Goal: Use online tool/utility: Utilize a website feature to perform a specific function

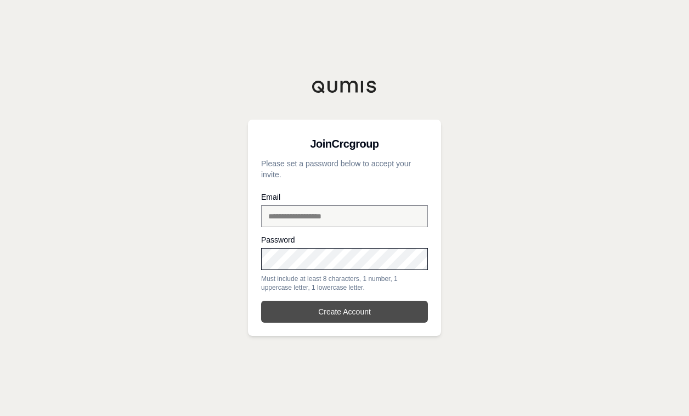
click at [347, 309] on button "Create Account" at bounding box center [344, 312] width 167 height 22
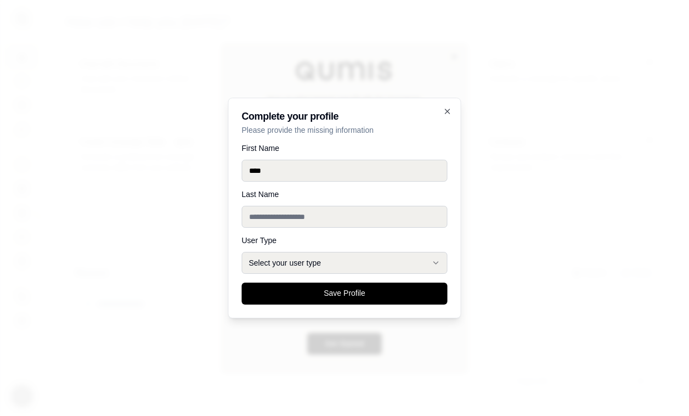
type input "****"
type input "*****"
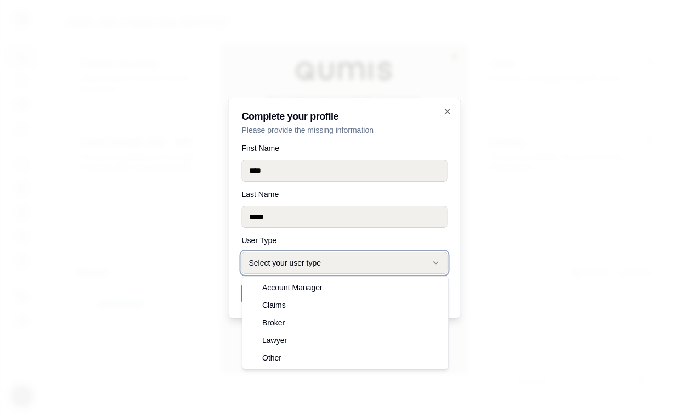
click at [404, 263] on button "Select your user type" at bounding box center [345, 263] width 206 height 22
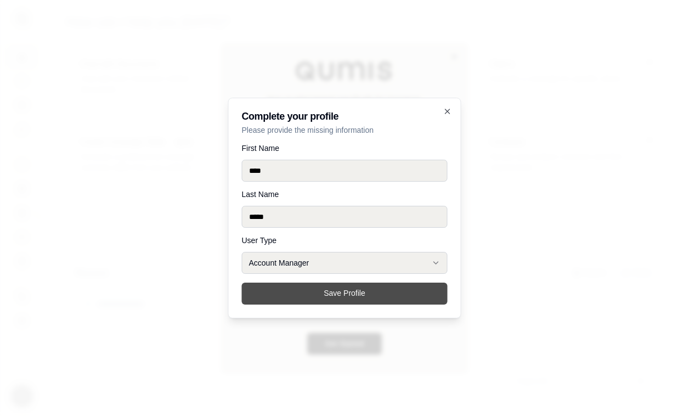
click at [336, 296] on button "Save Profile" at bounding box center [345, 294] width 206 height 22
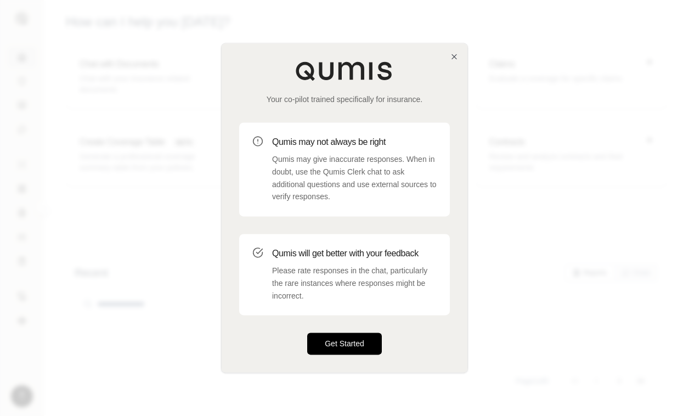
click at [355, 345] on button "Get Started" at bounding box center [344, 344] width 75 height 22
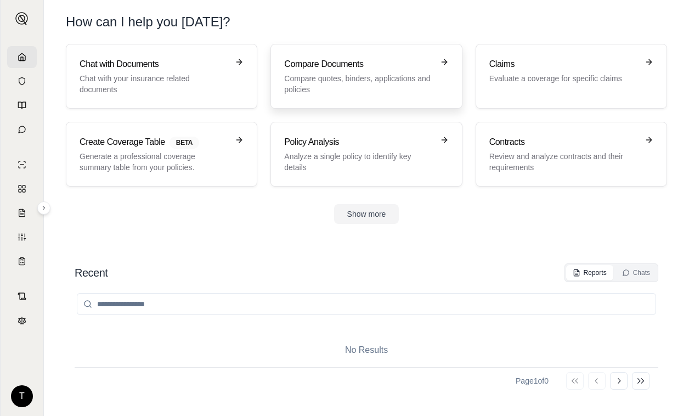
click at [324, 69] on h3 "Compare Documents" at bounding box center [358, 64] width 149 height 13
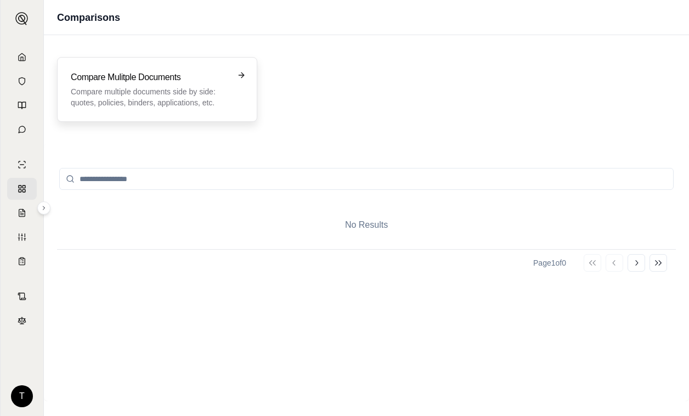
click at [185, 88] on p "Compare multiple documents side by side: quotes, policies, binders, application…" at bounding box center [149, 97] width 157 height 22
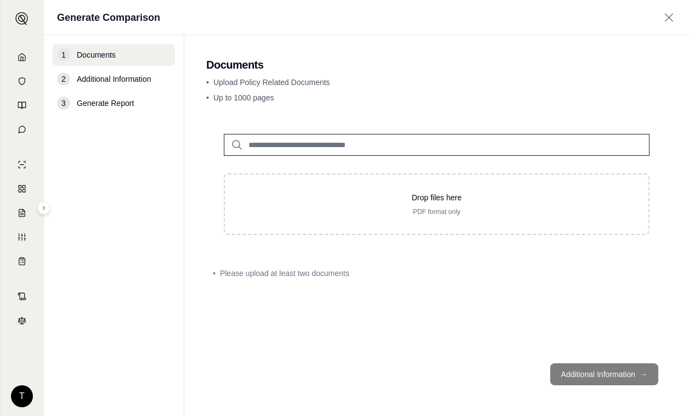
click at [291, 145] on input "search" at bounding box center [437, 145] width 426 height 22
click at [325, 142] on input "search" at bounding box center [437, 145] width 426 height 22
click at [236, 144] on icon at bounding box center [236, 144] width 13 height 13
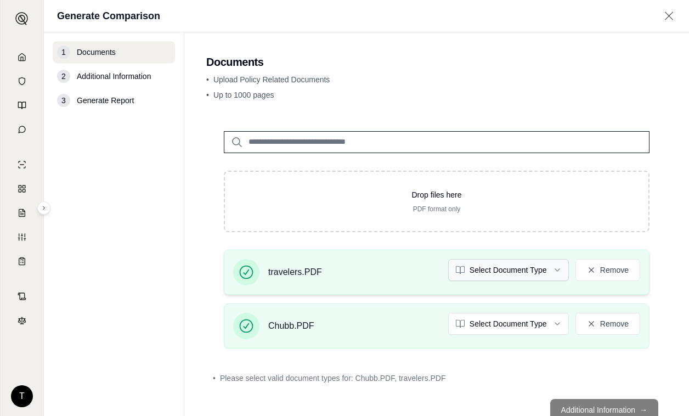
click at [545, 267] on html "T Generate Comparison 1 Documents 2 Additional Information 3 Generate Report Do…" at bounding box center [344, 208] width 689 height 416
click at [553, 325] on html "T Generate Comparison 1 Documents 2 Additional Information 3 Generate Report Do…" at bounding box center [344, 208] width 689 height 416
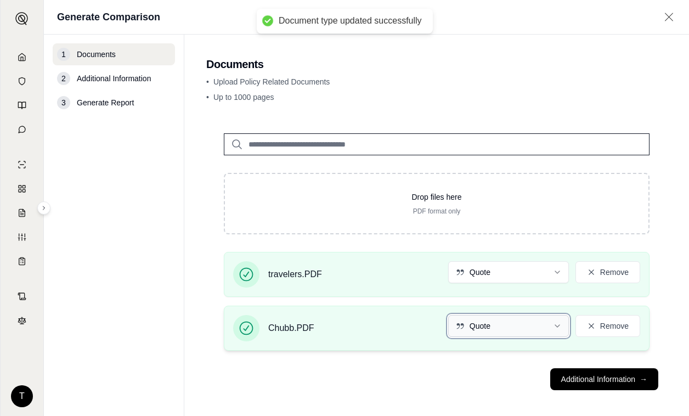
scroll to position [5, 0]
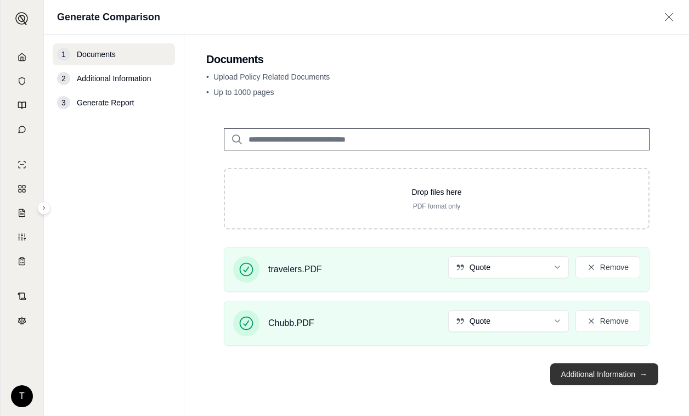
click at [594, 374] on button "Additional Information →" at bounding box center [604, 374] width 108 height 22
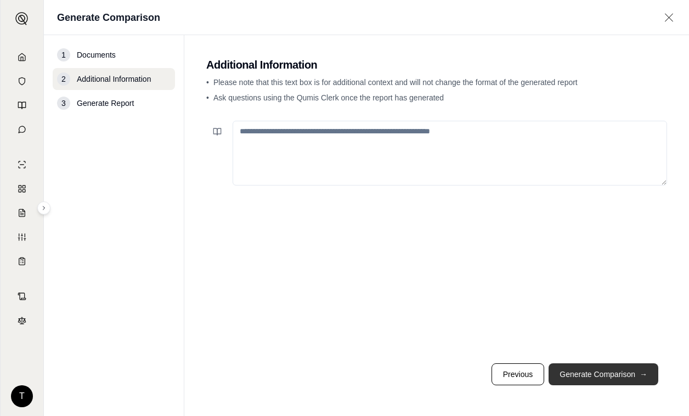
scroll to position [0, 0]
click at [583, 373] on button "Generate Comparison →" at bounding box center [604, 374] width 110 height 22
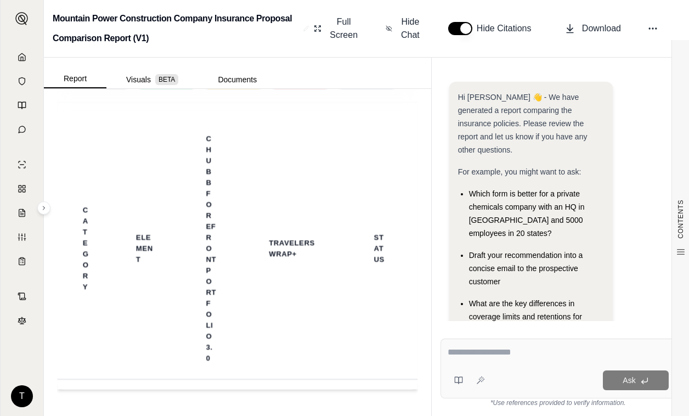
scroll to position [3246, 0]
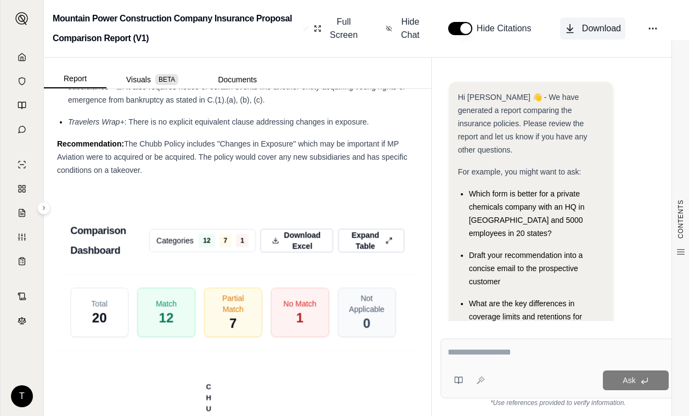
click at [605, 22] on span "Download" at bounding box center [601, 28] width 39 height 13
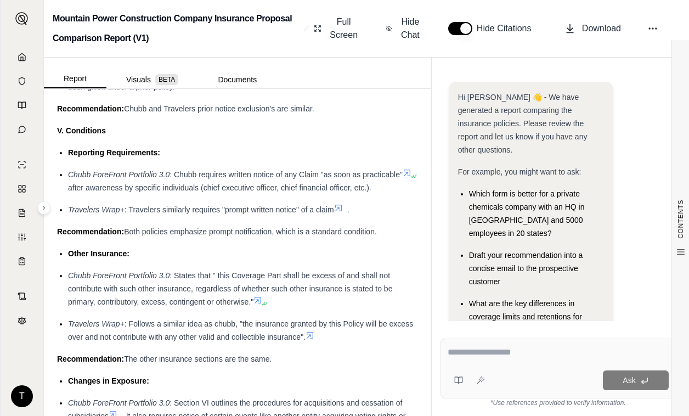
scroll to position [2752, 0]
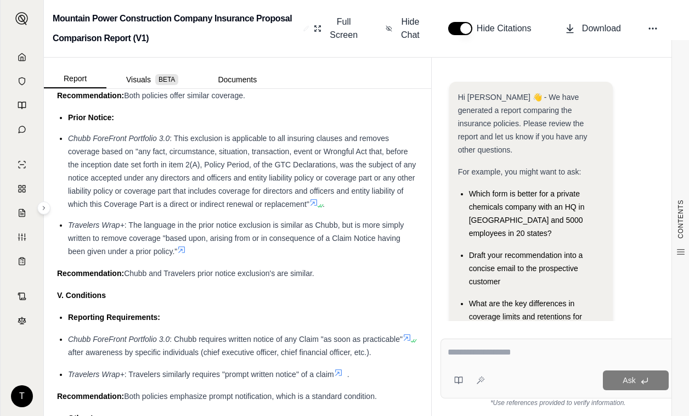
click at [224, 158] on li "Chubb ForeFront Portfolio 3.0 : This exclusion is applicable to all insuring cl…" at bounding box center [243, 171] width 350 height 79
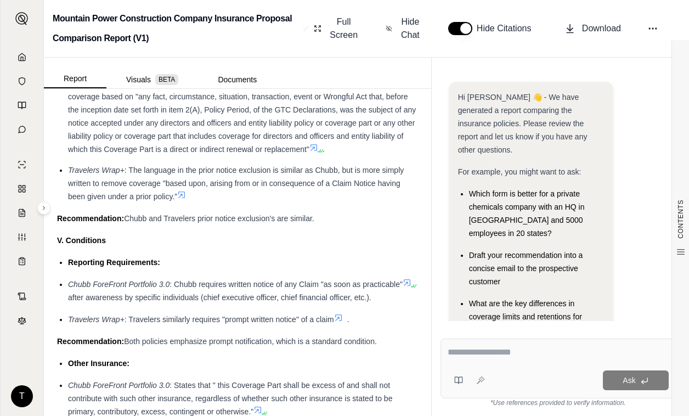
scroll to position [2642, 0]
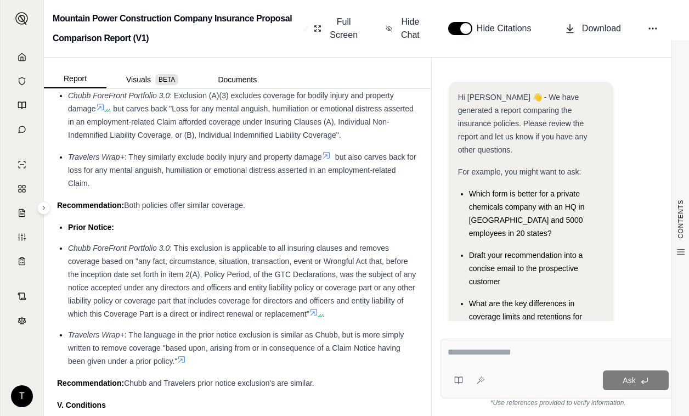
drag, startPoint x: 268, startPoint y: 213, endPoint x: 213, endPoint y: 207, distance: 55.2
click at [213, 190] on div "Travelers Wrap+ : They similarly exclude bodily injury and property damage but …" at bounding box center [243, 170] width 350 height 40
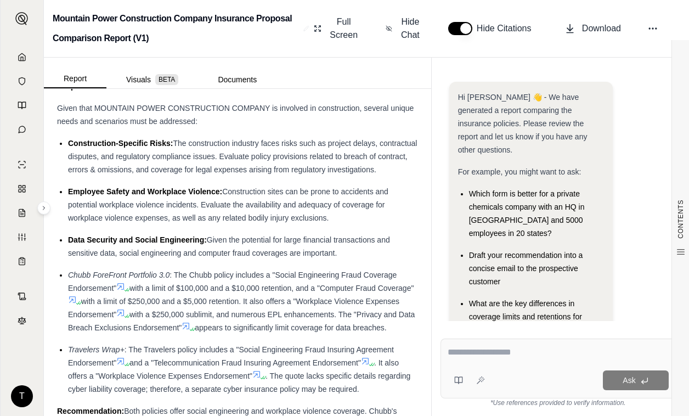
scroll to position [988, 0]
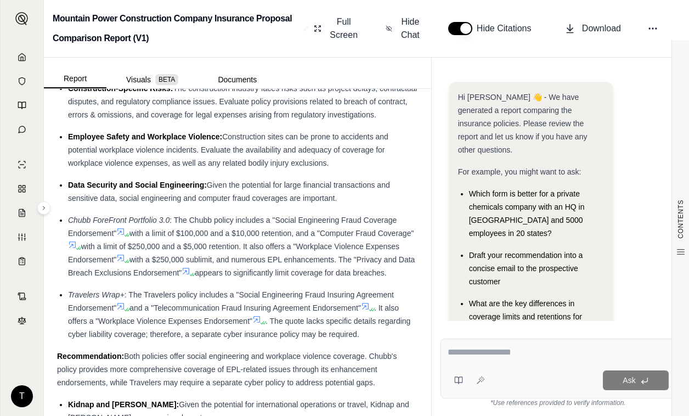
click at [211, 341] on div "Travelers Wrap+ : The Travelers policy includes a "Social Engineering Fraud Ins…" at bounding box center [243, 314] width 350 height 53
